Goal: Obtain resource: Download file/media

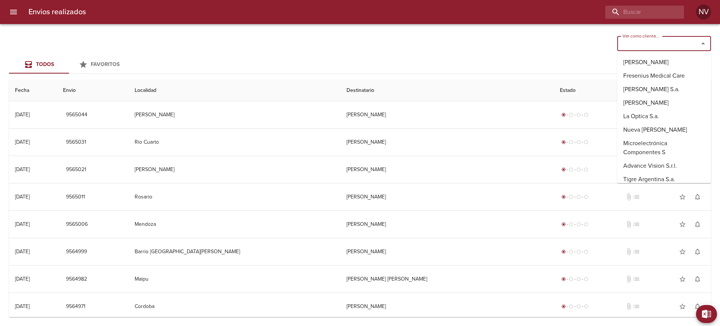
click at [663, 39] on input "Ver como cliente..." at bounding box center [652, 43] width 67 height 10
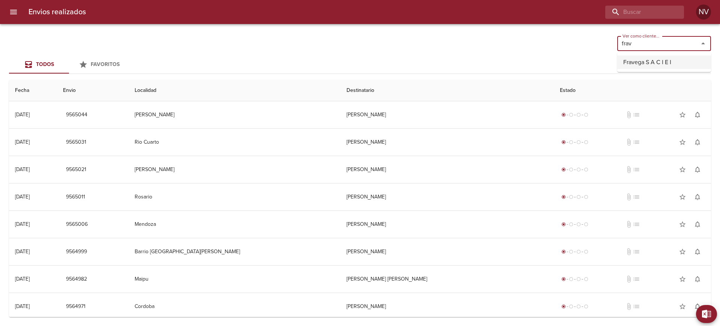
click at [667, 63] on li "Fravega S A C I E I" at bounding box center [664, 61] width 94 height 13
type input "Fravega S A C I E I"
click at [711, 310] on span "Exportar" at bounding box center [711, 313] width 0 height 9
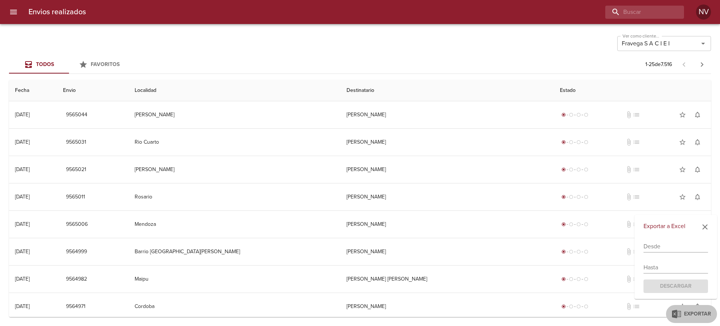
click at [662, 251] on input "text" at bounding box center [675, 246] width 64 height 12
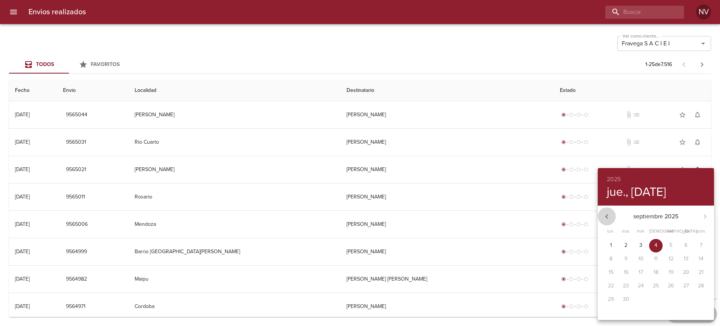
click at [610, 217] on icon "button" at bounding box center [606, 216] width 9 height 9
click at [672, 244] on span "1" at bounding box center [670, 244] width 13 height 7
type input "[DATE]"
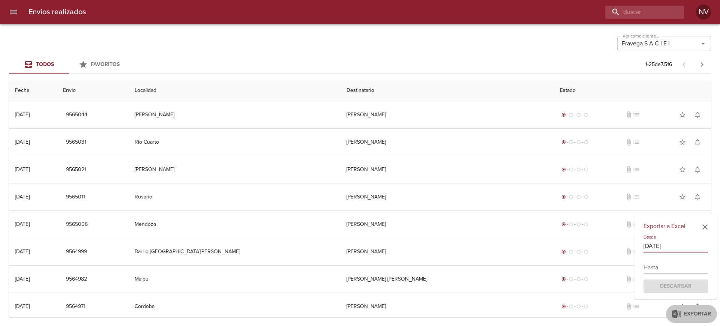
click at [661, 266] on input "text" at bounding box center [675, 267] width 64 height 12
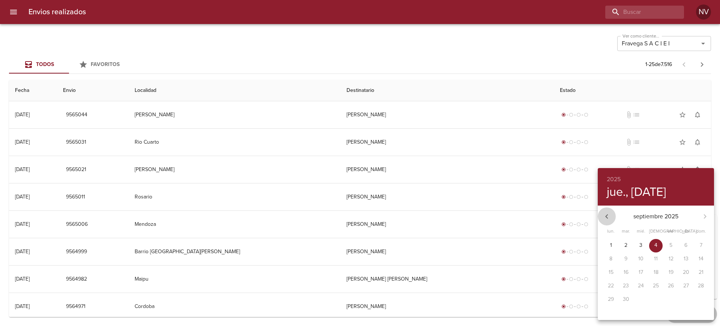
click at [607, 212] on icon "button" at bounding box center [606, 216] width 9 height 9
click at [699, 296] on p "31" at bounding box center [700, 298] width 5 height 7
type input "[DATE]"
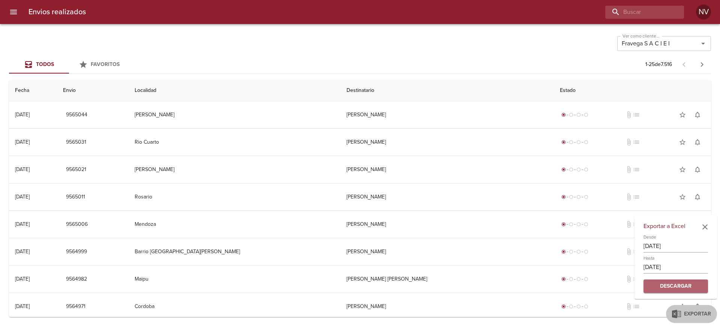
click at [686, 283] on span "Descargar" at bounding box center [675, 286] width 52 height 9
